Goal: Check status: Check status

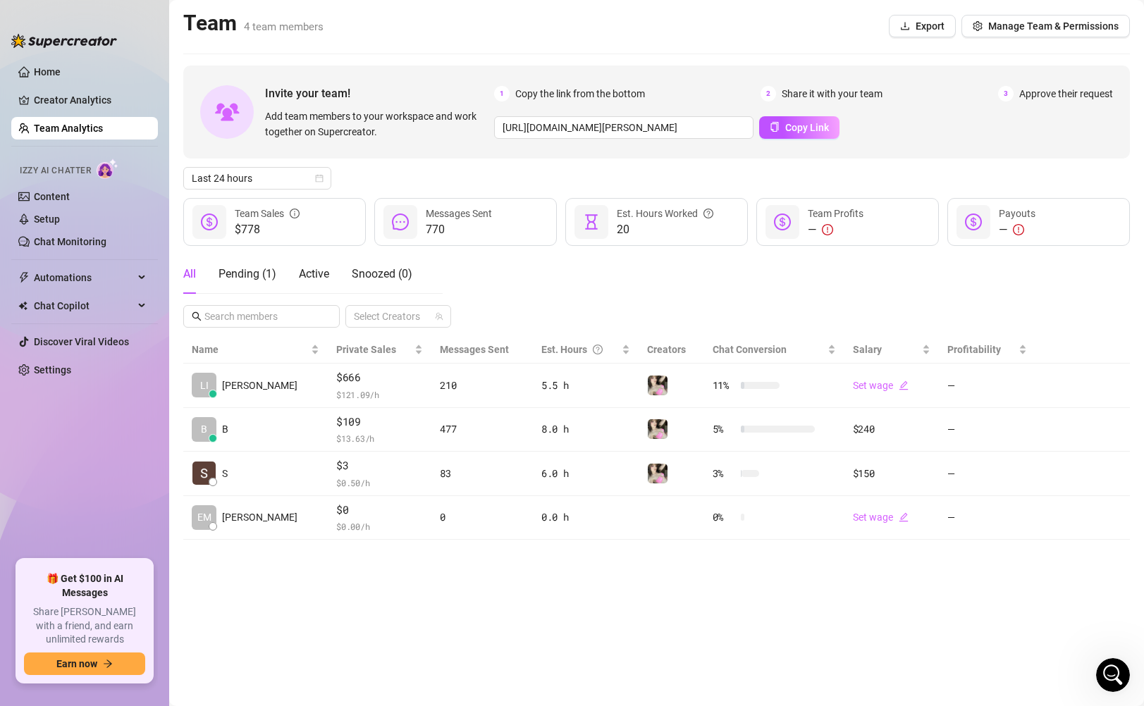
scroll to position [1007, 0]
click at [294, 166] on div "Invite your team! Add team members to your workspace and work together on Super…" at bounding box center [656, 303] width 947 height 474
click at [295, 169] on span "Last 24 hours" at bounding box center [257, 178] width 131 height 21
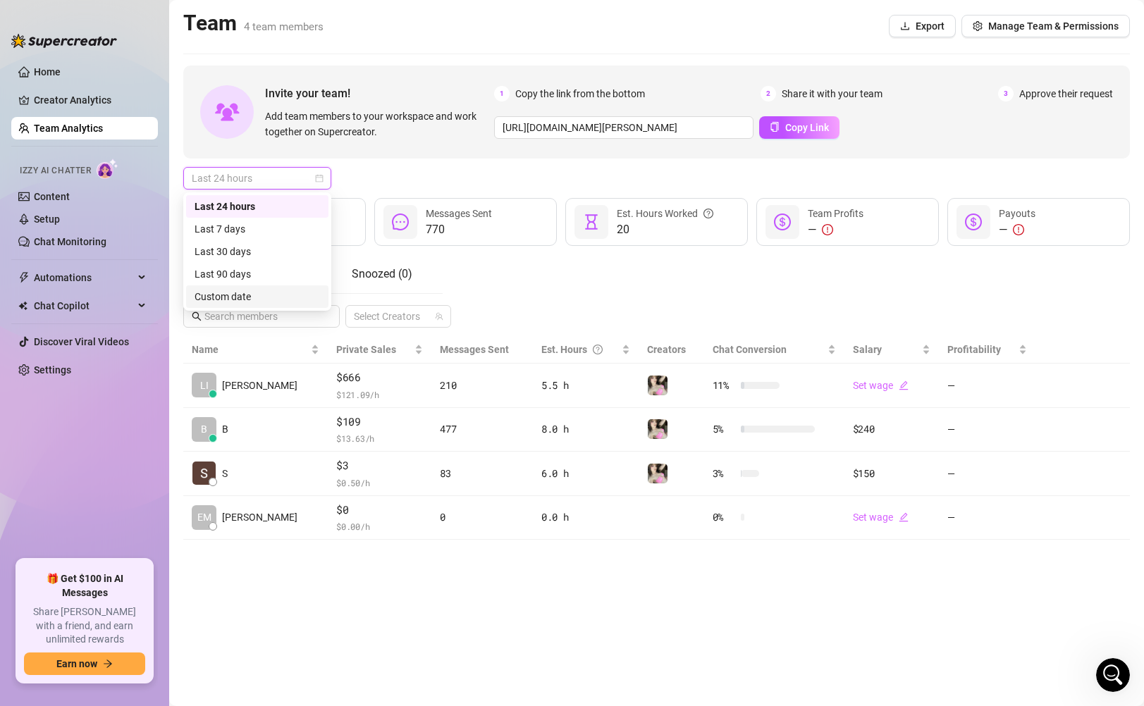
click at [252, 297] on div "Custom date" at bounding box center [257, 297] width 125 height 16
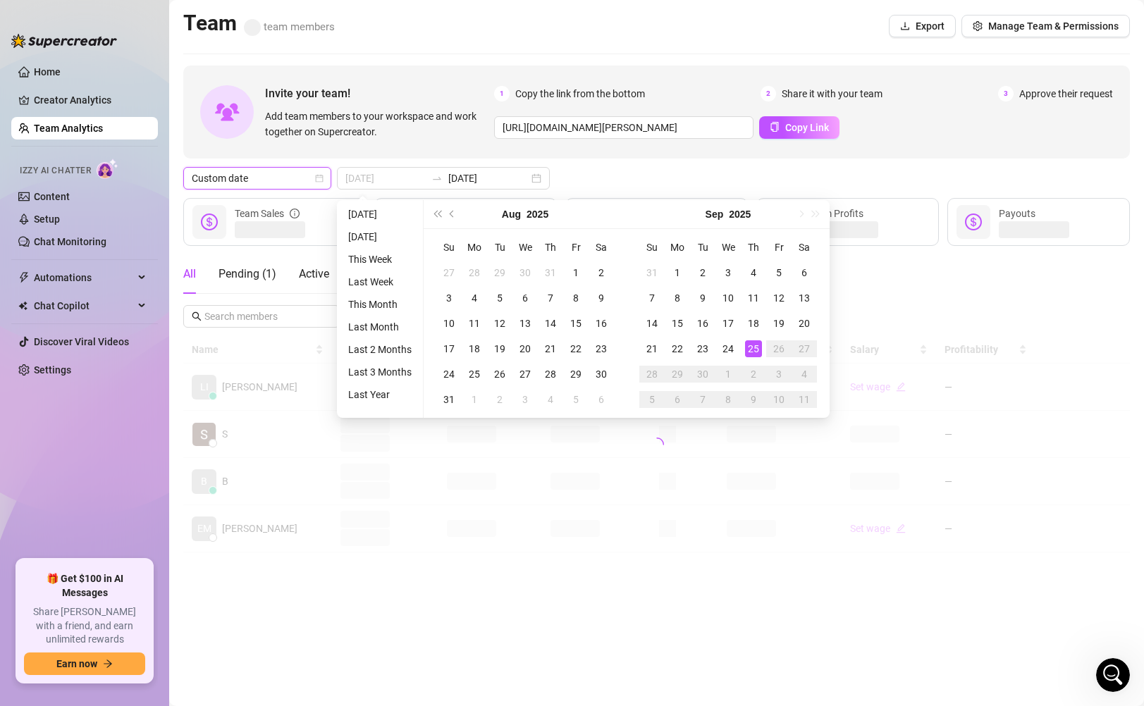
click at [751, 352] on div "25" at bounding box center [753, 348] width 17 height 17
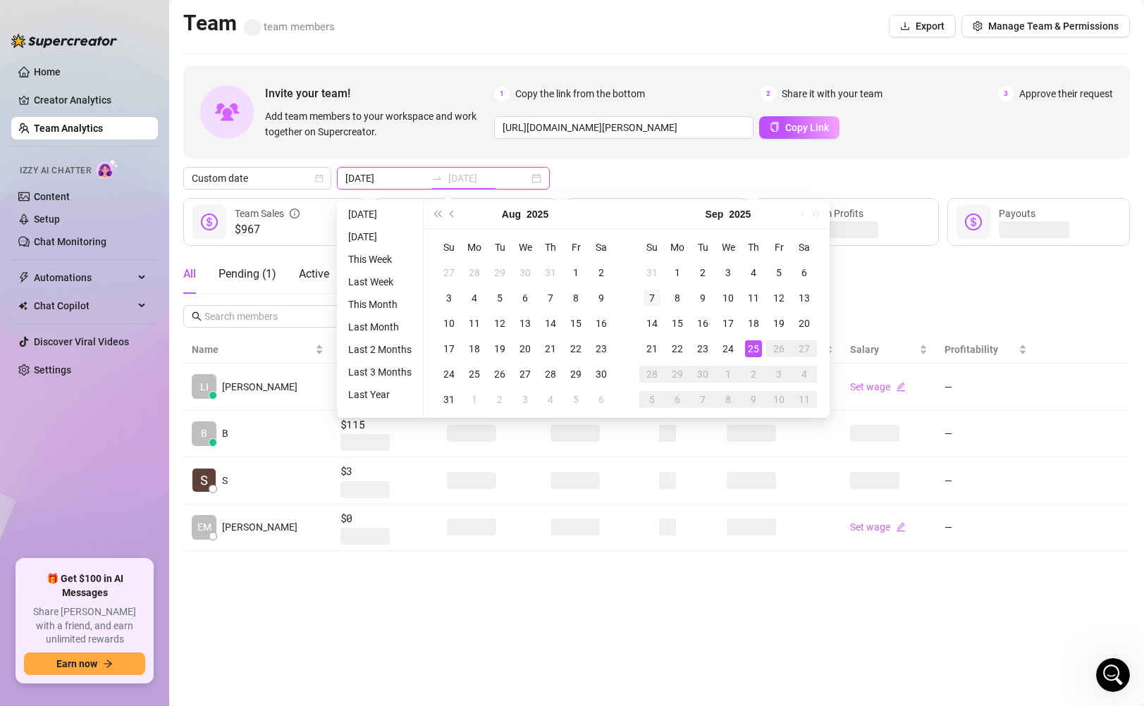
type input "[DATE]"
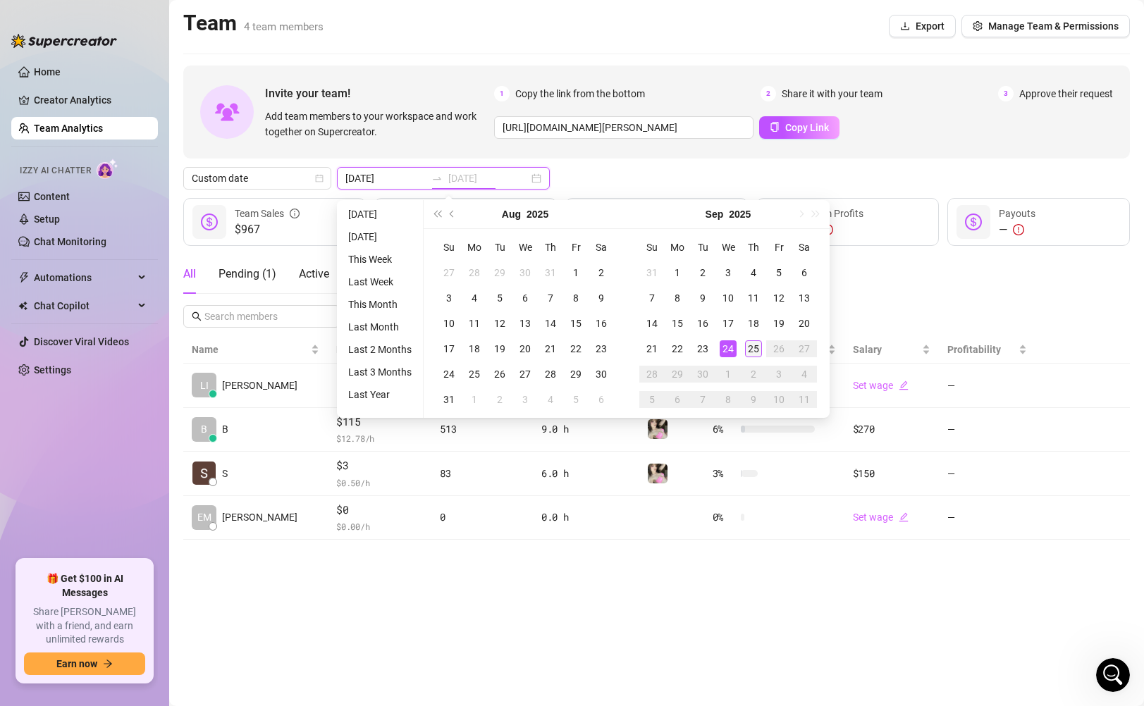
type input "[DATE]"
click at [754, 352] on div "25" at bounding box center [753, 348] width 17 height 17
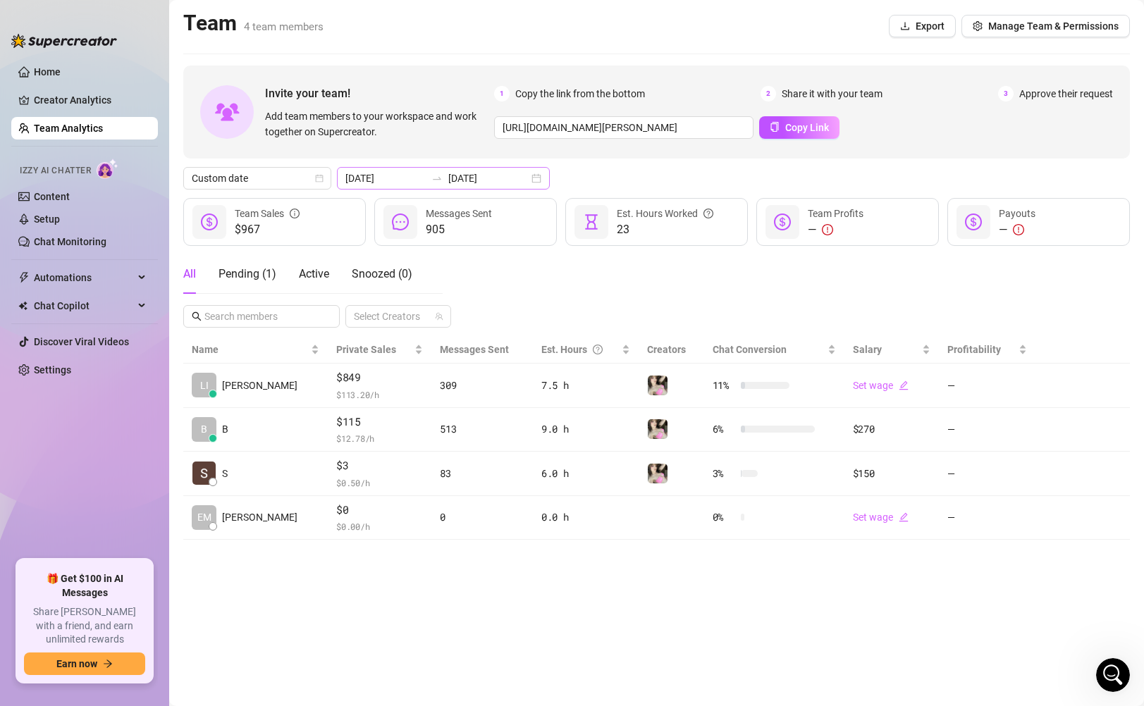
click at [506, 170] on div "[DATE] [DATE]" at bounding box center [443, 178] width 213 height 23
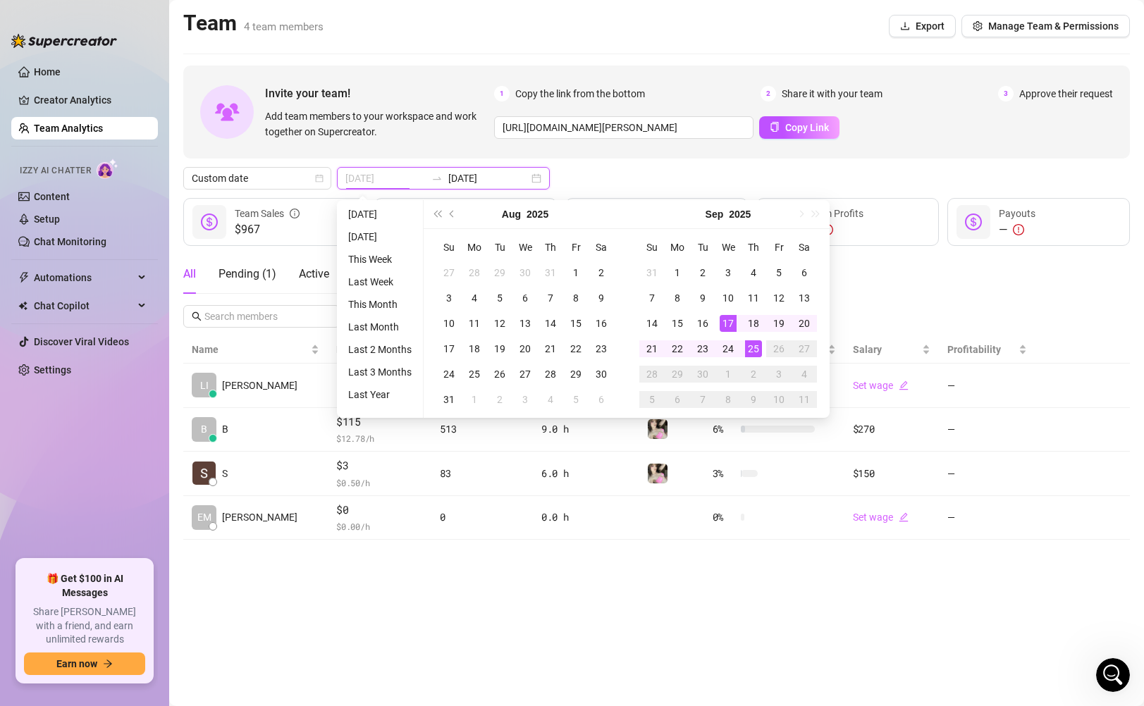
type input "[DATE]"
click at [750, 352] on div "25" at bounding box center [753, 348] width 17 height 17
type input "[DATE]"
click at [751, 353] on div "25" at bounding box center [753, 348] width 17 height 17
